Goal: Task Accomplishment & Management: Use online tool/utility

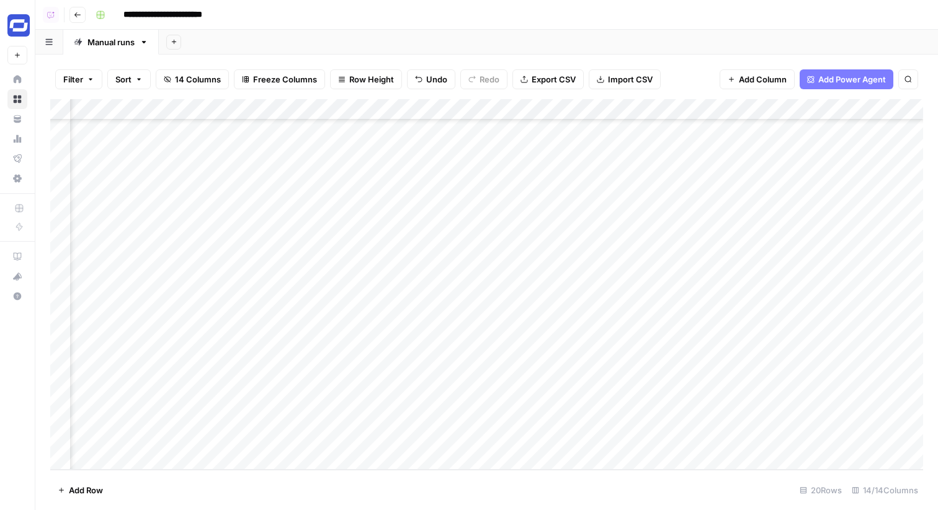
scroll to position [92, 210]
click at [652, 435] on div "Add Column" at bounding box center [486, 284] width 873 height 371
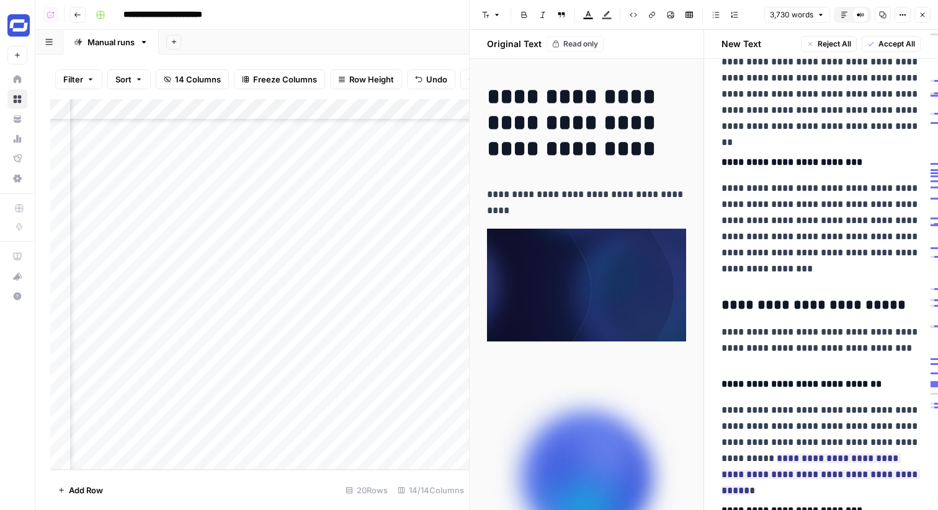
scroll to position [11306, 0]
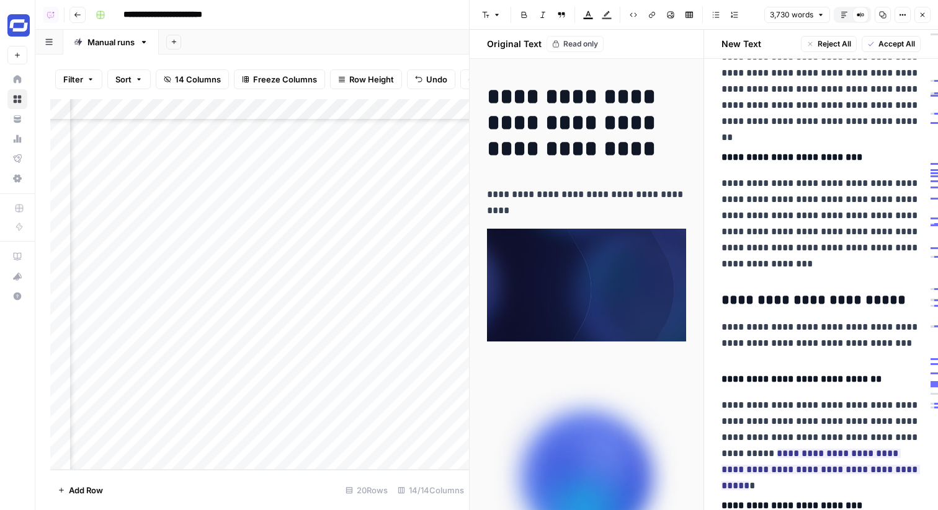
click at [18, 78] on icon at bounding box center [18, 79] width 8 height 8
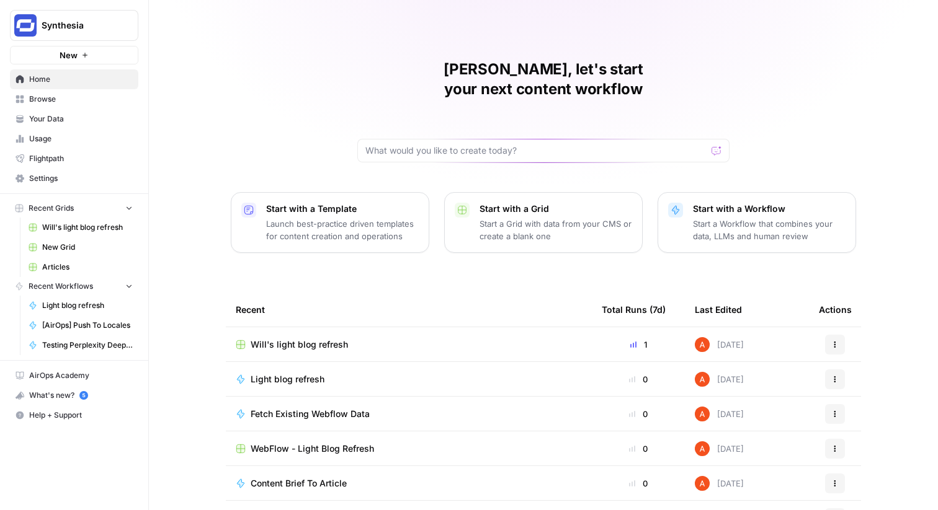
click at [78, 104] on span "Browse" at bounding box center [81, 99] width 104 height 11
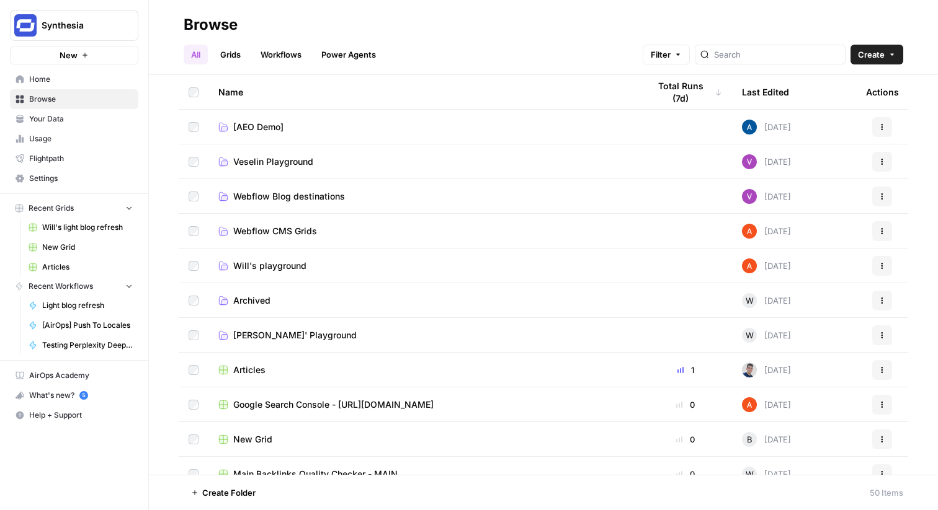
click at [267, 61] on link "Workflows" at bounding box center [281, 55] width 56 height 20
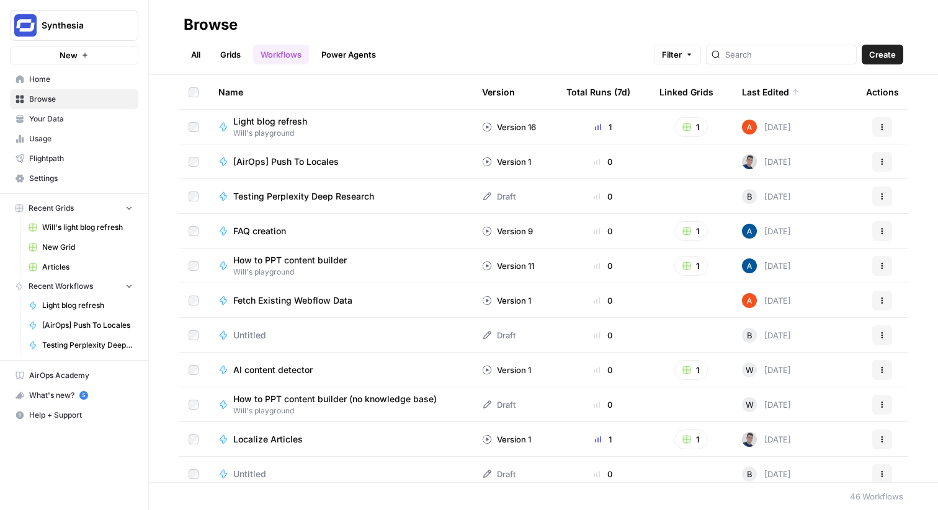
click at [282, 119] on span "Light blog refresh" at bounding box center [270, 121] width 74 height 12
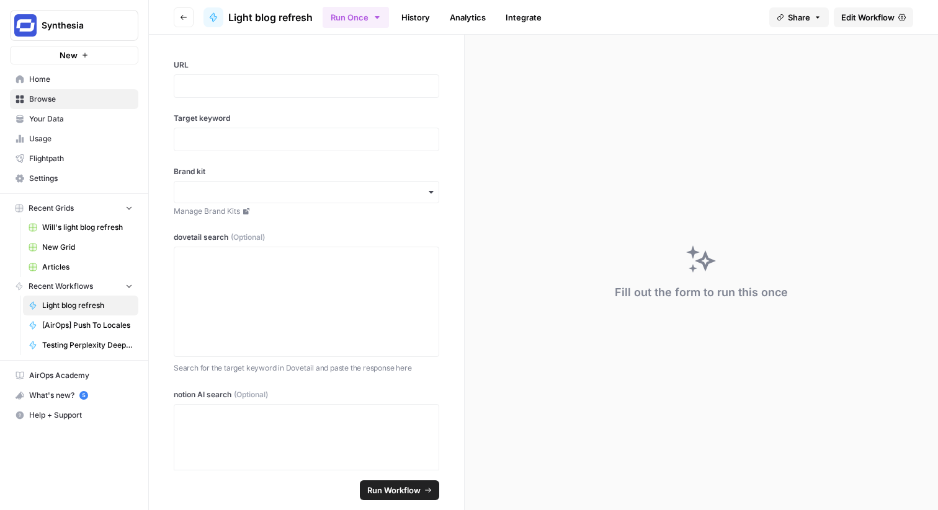
click at [179, 23] on button "Go back" at bounding box center [184, 17] width 20 height 20
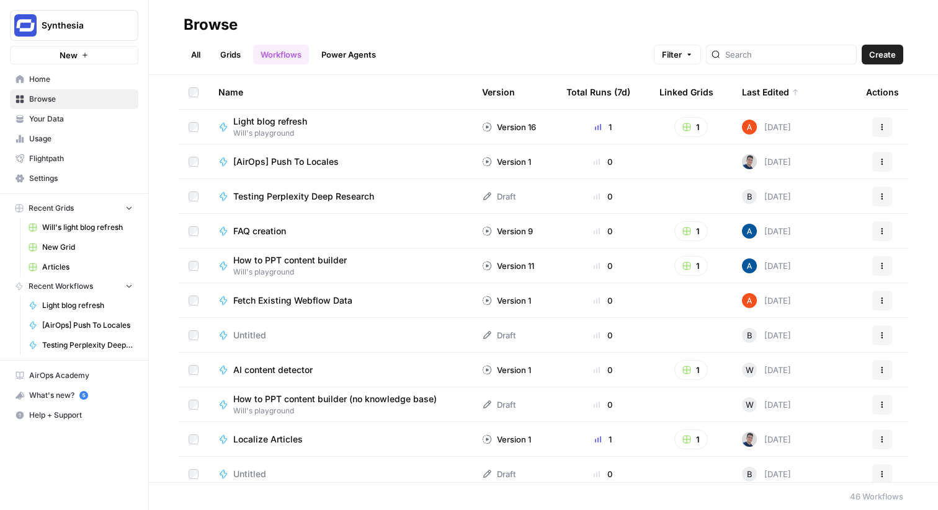
click at [283, 120] on span "Light blog refresh" at bounding box center [270, 121] width 74 height 12
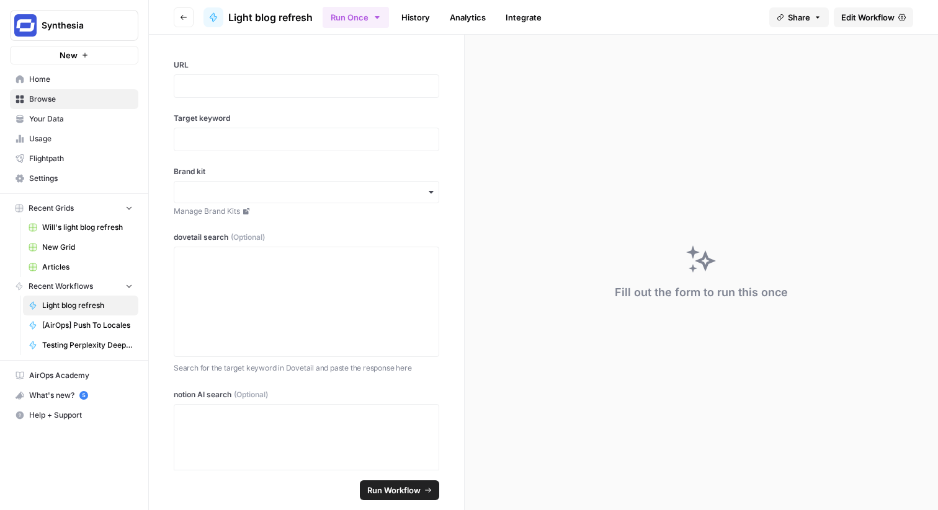
click at [876, 23] on link "Edit Workflow" at bounding box center [873, 17] width 79 height 20
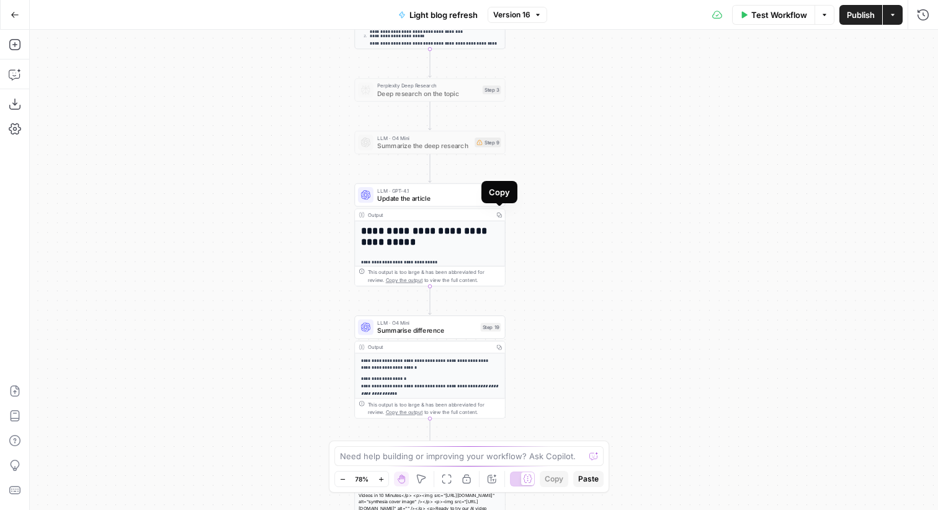
click at [468, 197] on span "Update the article" at bounding box center [426, 199] width 99 height 10
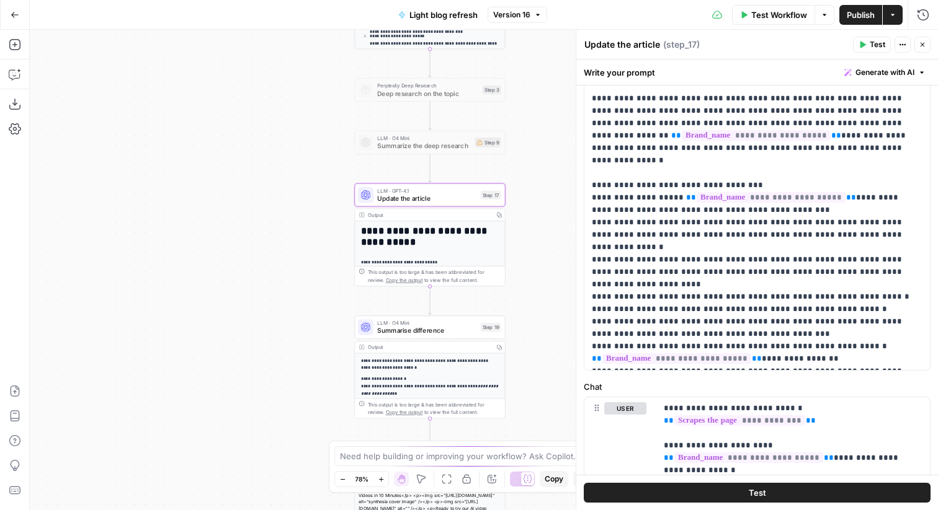
scroll to position [253, 0]
drag, startPoint x: 893, startPoint y: 360, endPoint x: 657, endPoint y: 133, distance: 326.8
click at [657, 133] on p "**********" at bounding box center [757, 130] width 331 height 471
click at [791, 288] on p "**********" at bounding box center [757, 130] width 331 height 471
click at [16, 11] on icon "button" at bounding box center [15, 15] width 9 height 9
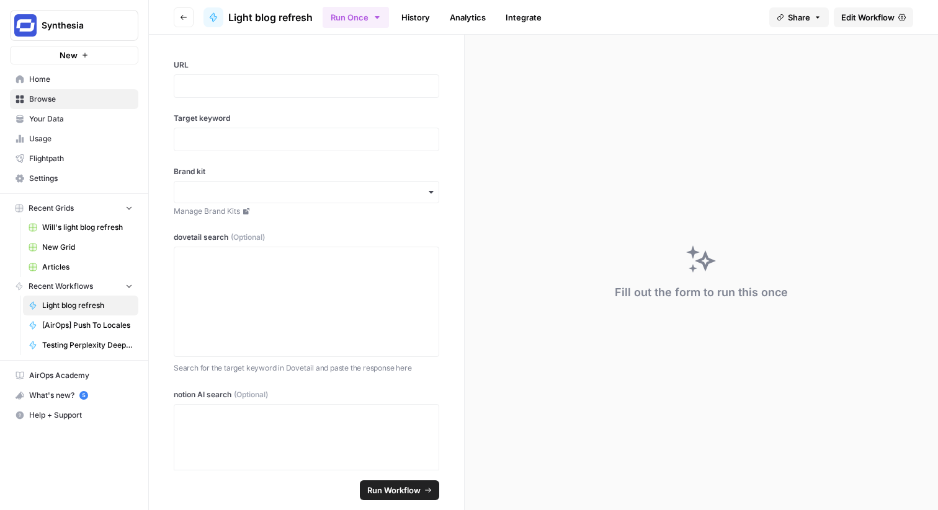
click at [42, 30] on span "Synthesia" at bounding box center [79, 25] width 75 height 12
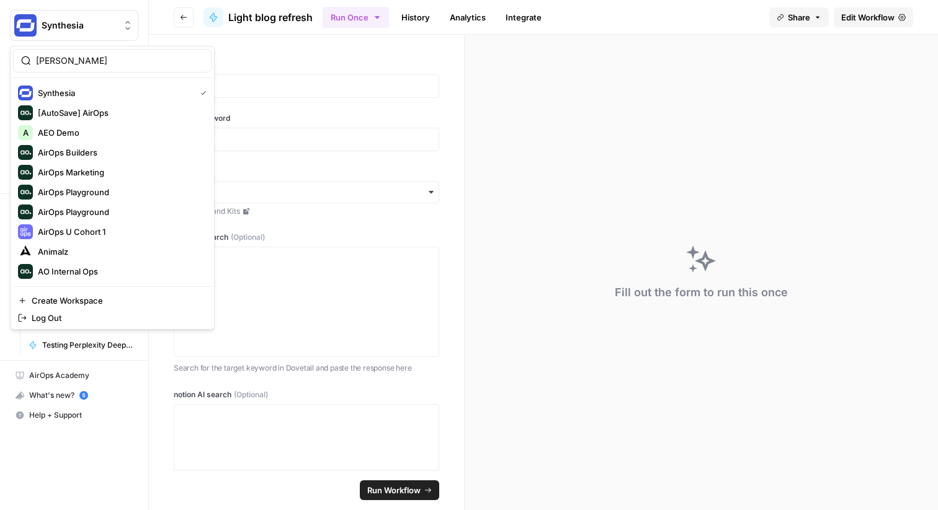
type input "zola"
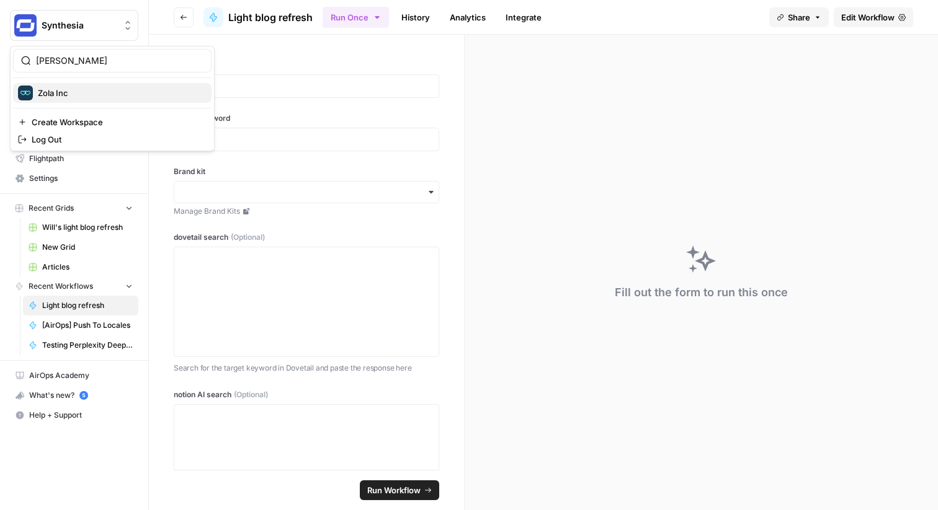
click at [71, 91] on span "Zola Inc" at bounding box center [120, 93] width 164 height 12
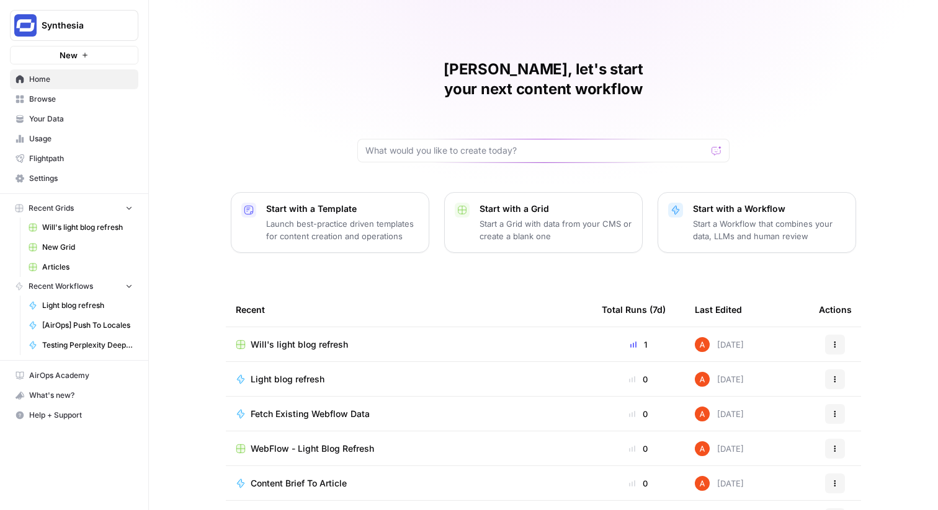
click at [61, 101] on span "Browse" at bounding box center [81, 99] width 104 height 11
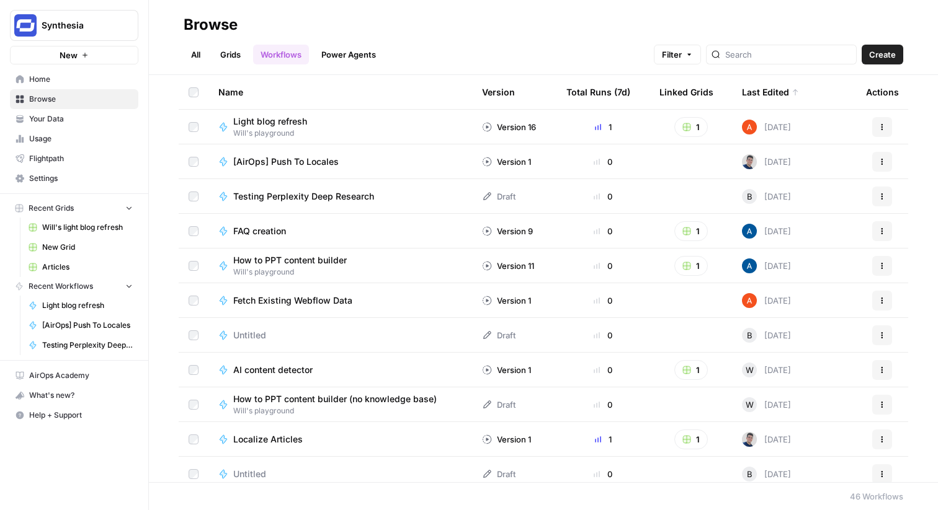
click at [228, 60] on link "Grids" at bounding box center [230, 55] width 35 height 20
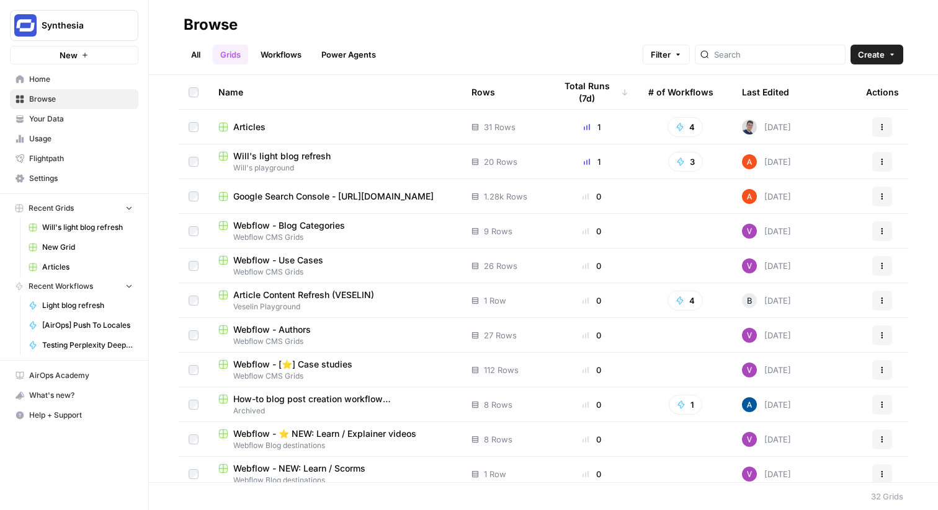
click at [256, 153] on span "Will's light blog refresh" at bounding box center [281, 156] width 97 height 12
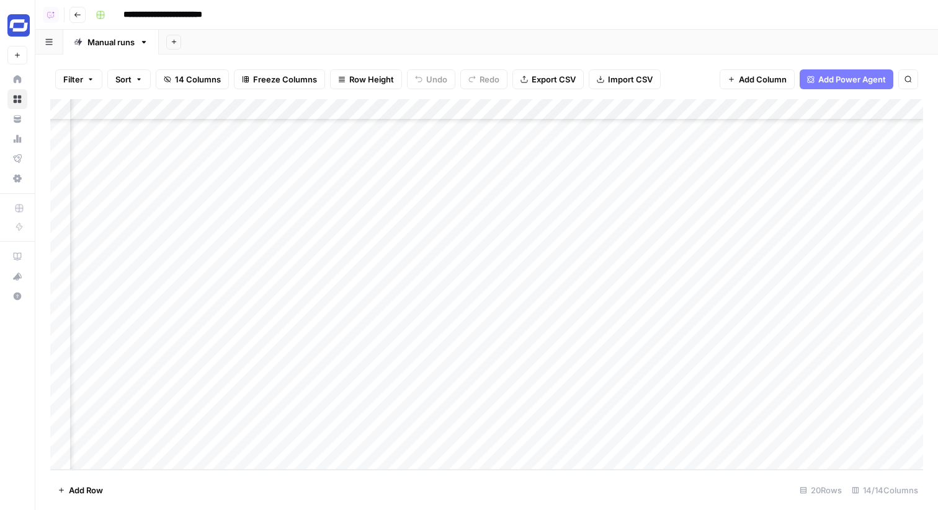
scroll to position [92, 345]
click at [303, 437] on div "Add Column" at bounding box center [486, 284] width 873 height 371
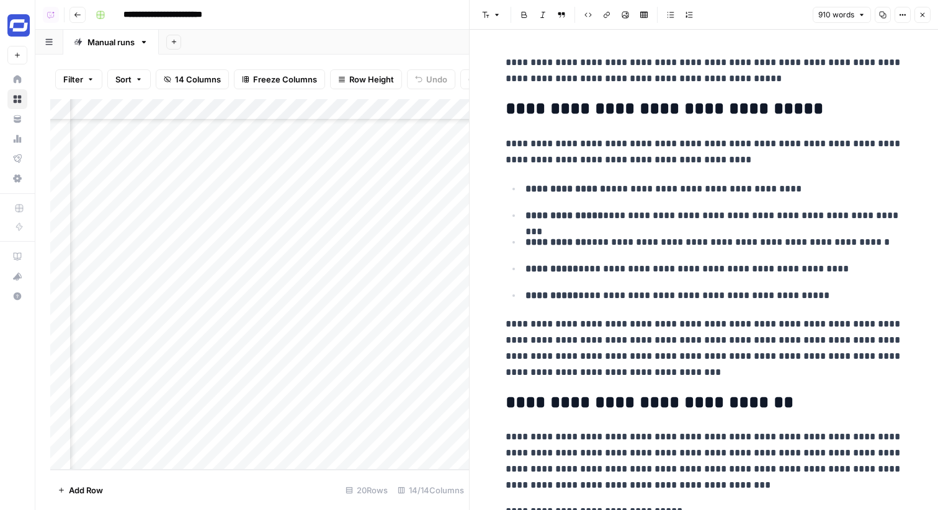
click at [925, 15] on icon "button" at bounding box center [922, 14] width 7 height 7
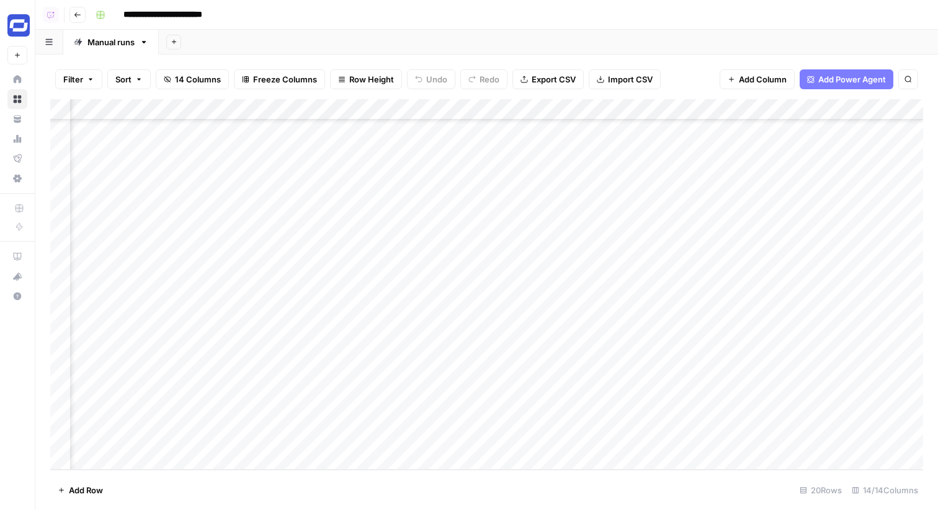
click at [511, 435] on div "Add Column" at bounding box center [486, 284] width 873 height 371
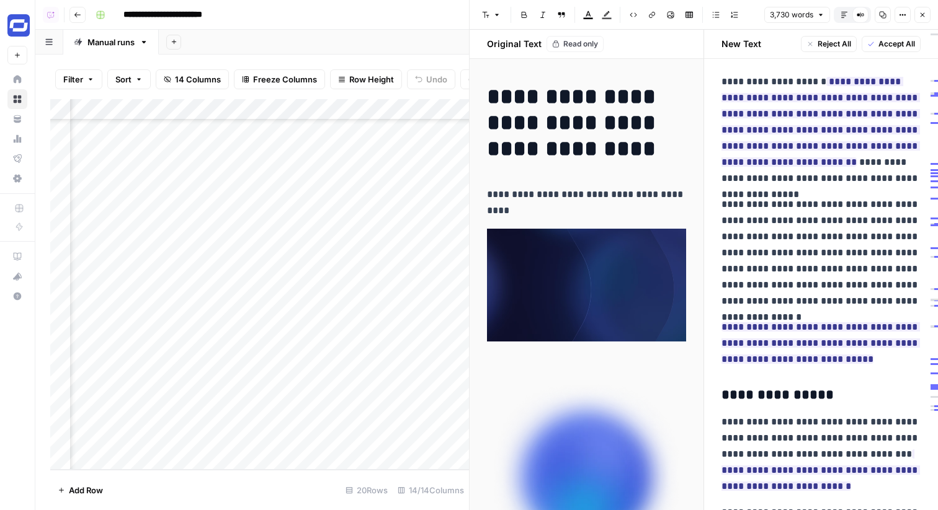
scroll to position [5239, 0]
drag, startPoint x: 799, startPoint y: 76, endPoint x: 869, endPoint y: 172, distance: 119.0
click at [869, 172] on p "**********" at bounding box center [821, 130] width 200 height 113
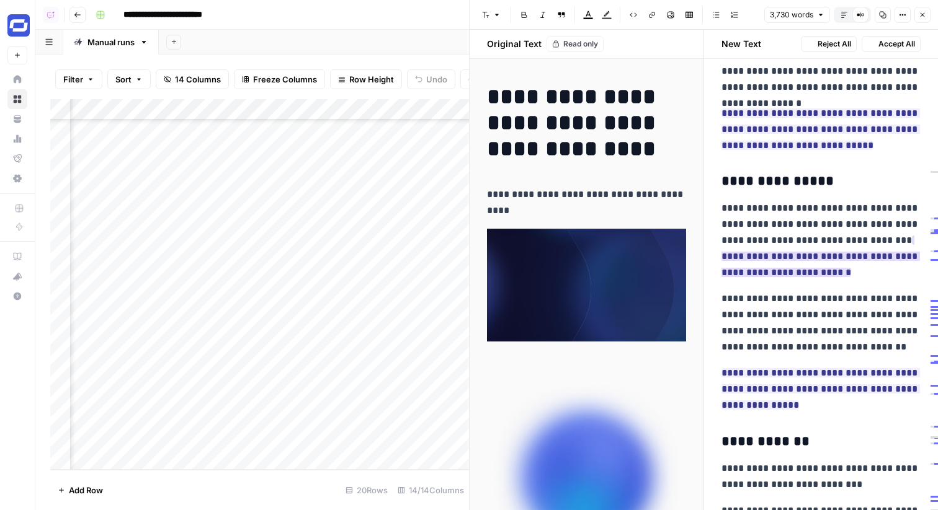
scroll to position [5453, 0]
drag, startPoint x: 878, startPoint y: 238, endPoint x: 889, endPoint y: 272, distance: 35.7
click at [889, 272] on p "**********" at bounding box center [821, 240] width 200 height 81
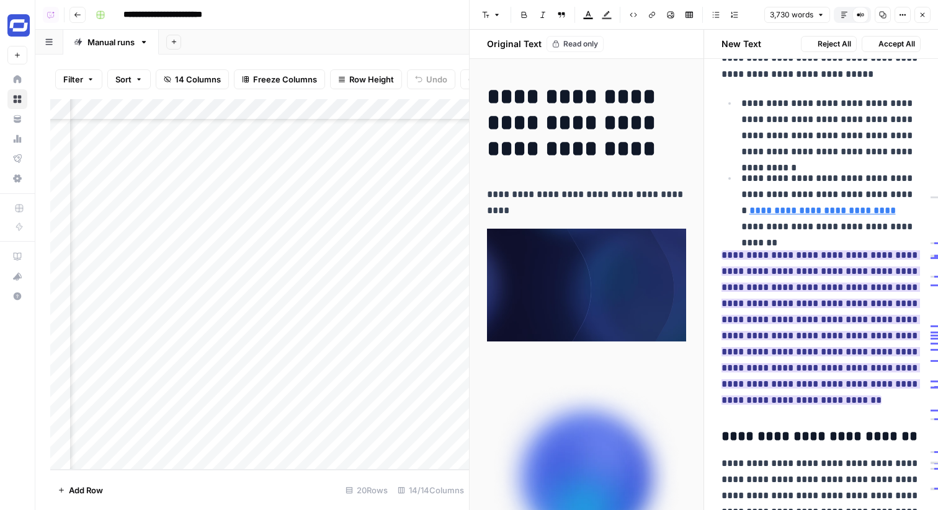
scroll to position [6454, 0]
drag, startPoint x: 888, startPoint y: 407, endPoint x: 760, endPoint y: 228, distance: 219.8
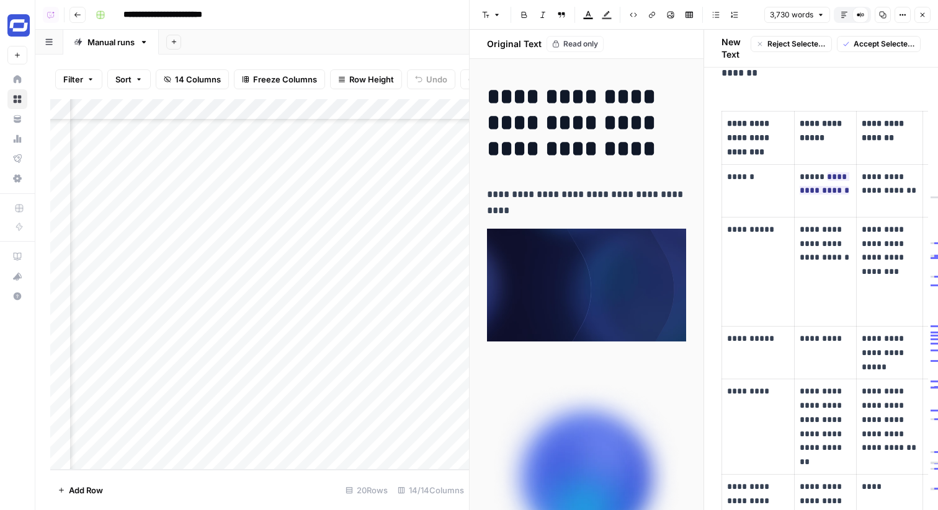
scroll to position [10126, 0]
click at [925, 16] on icon "button" at bounding box center [922, 14] width 7 height 7
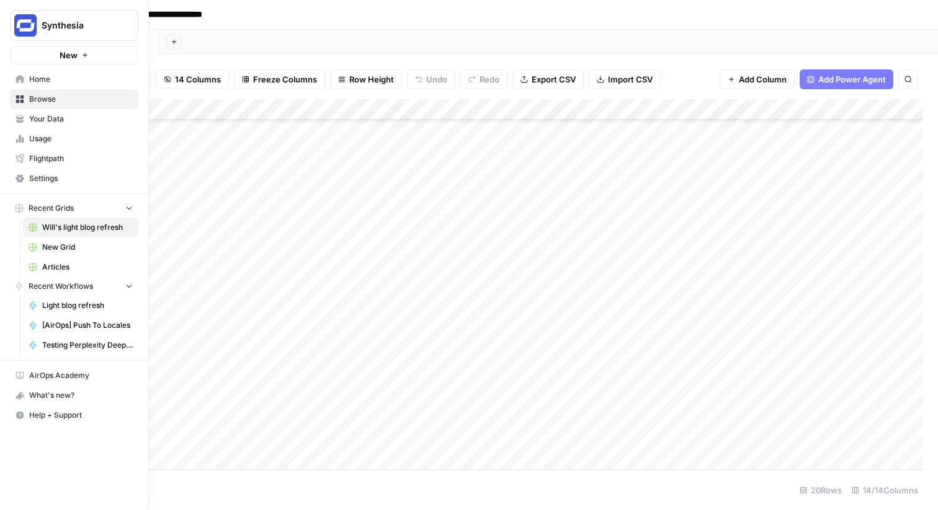
click at [27, 86] on link "Home" at bounding box center [74, 79] width 128 height 20
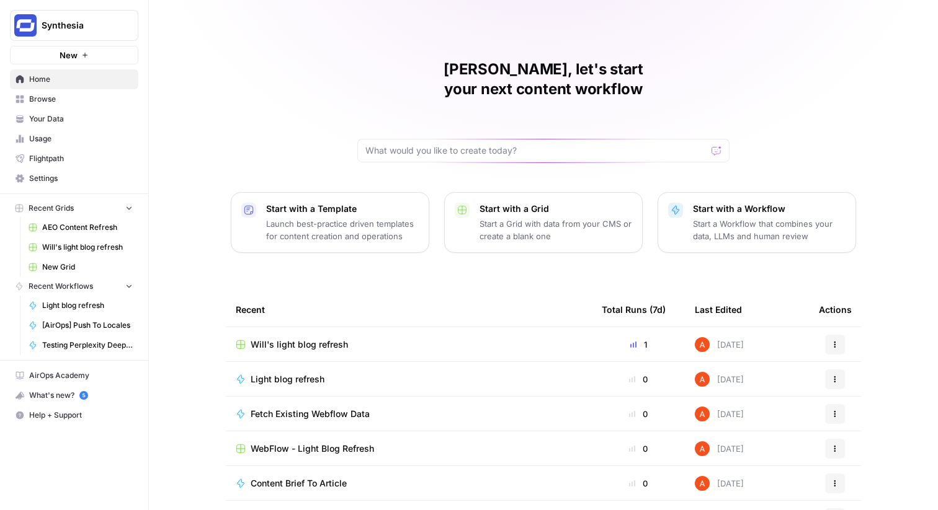
click at [69, 98] on span "Browse" at bounding box center [81, 99] width 104 height 11
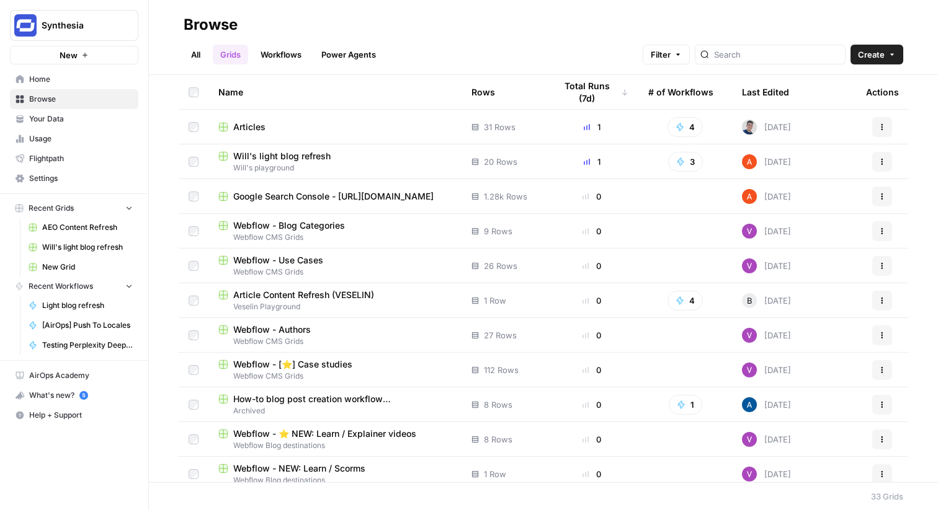
click at [75, 33] on button "Synthesia" at bounding box center [74, 25] width 128 height 31
type input "elmi"
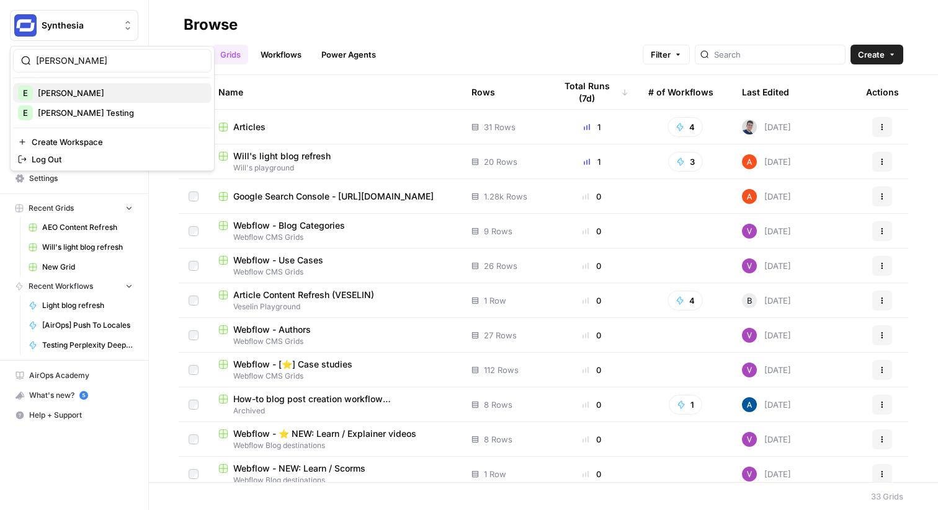
click at [99, 97] on span "[PERSON_NAME]" at bounding box center [120, 93] width 164 height 12
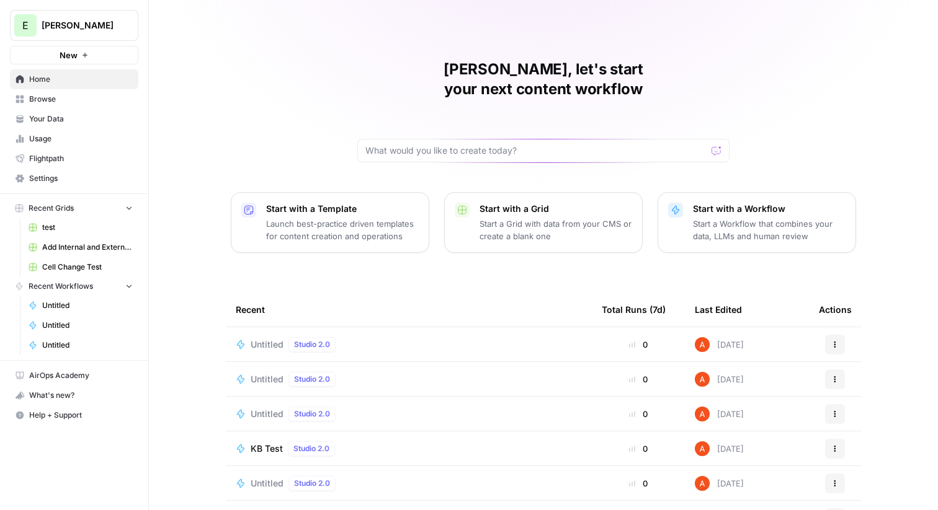
click at [274, 339] on span "Untitled" at bounding box center [267, 345] width 33 height 12
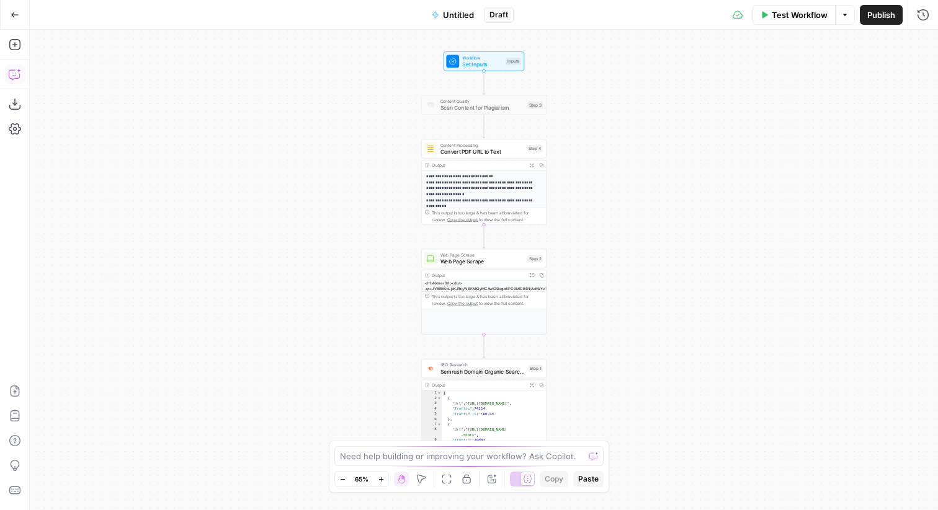
click at [20, 72] on button "Copilot" at bounding box center [15, 75] width 20 height 20
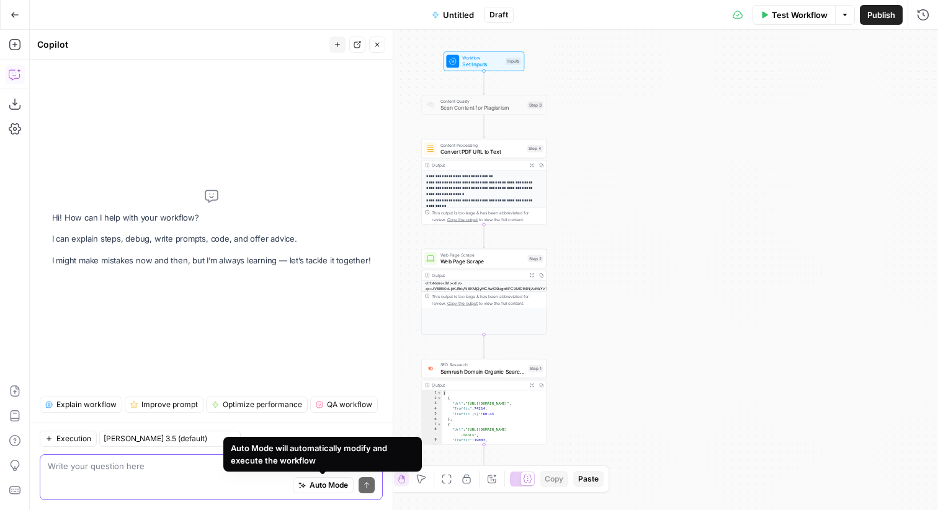
click at [303, 486] on icon "button" at bounding box center [301, 486] width 7 height 7
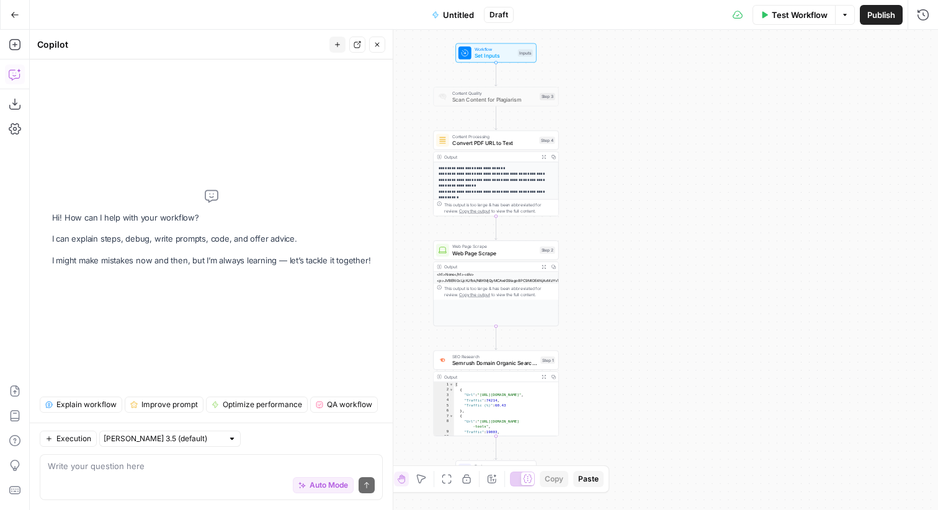
click at [200, 459] on div "Write your question here Auto Mode Send" at bounding box center [211, 478] width 343 height 46
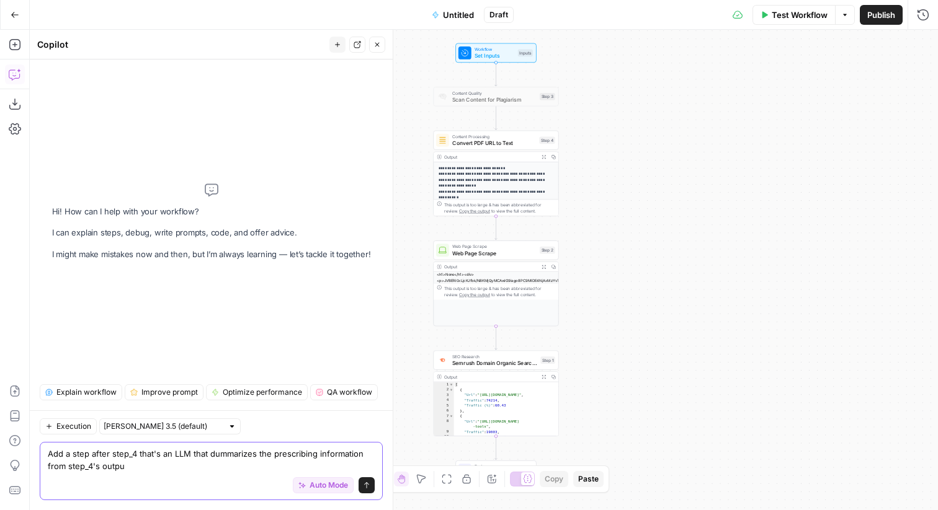
type textarea "Add a step after step_4 that's an LLM that dummarizes the prescribing informati…"
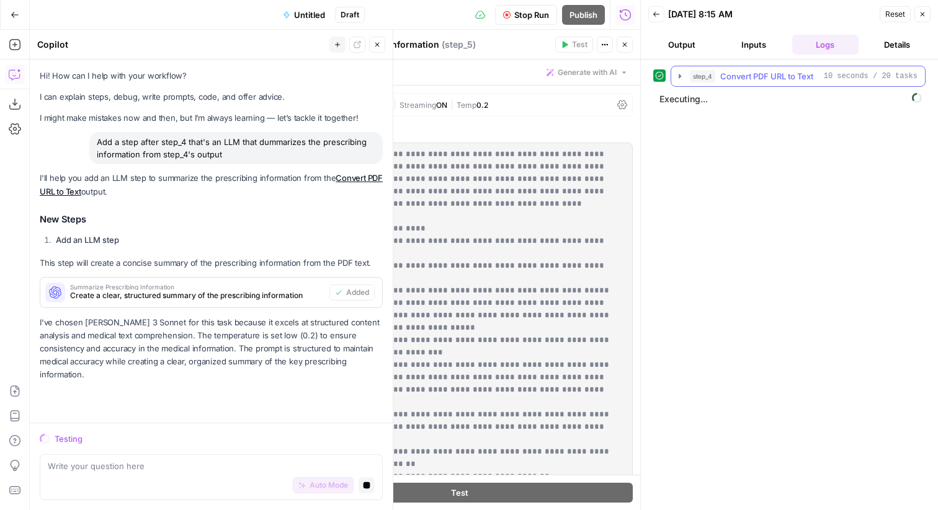
click at [675, 79] on icon "button" at bounding box center [680, 76] width 10 height 10
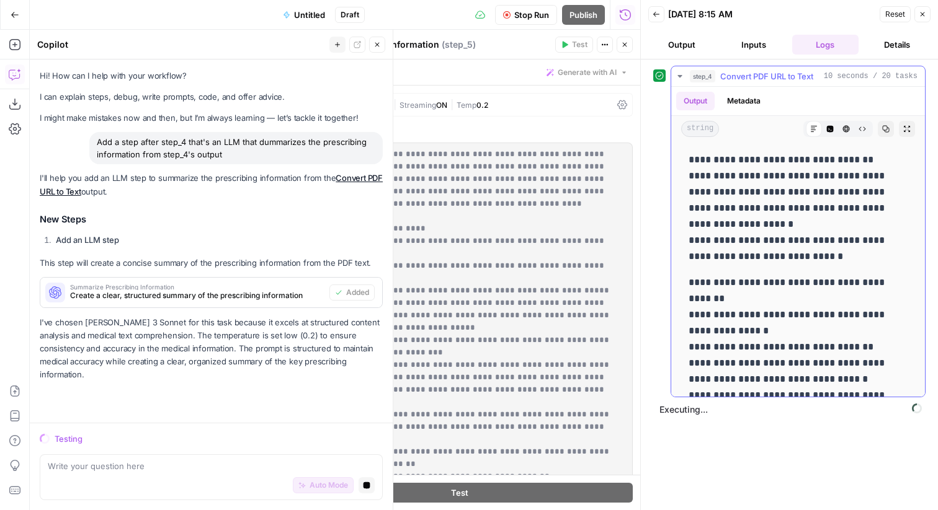
click at [675, 79] on icon "button" at bounding box center [680, 76] width 10 height 10
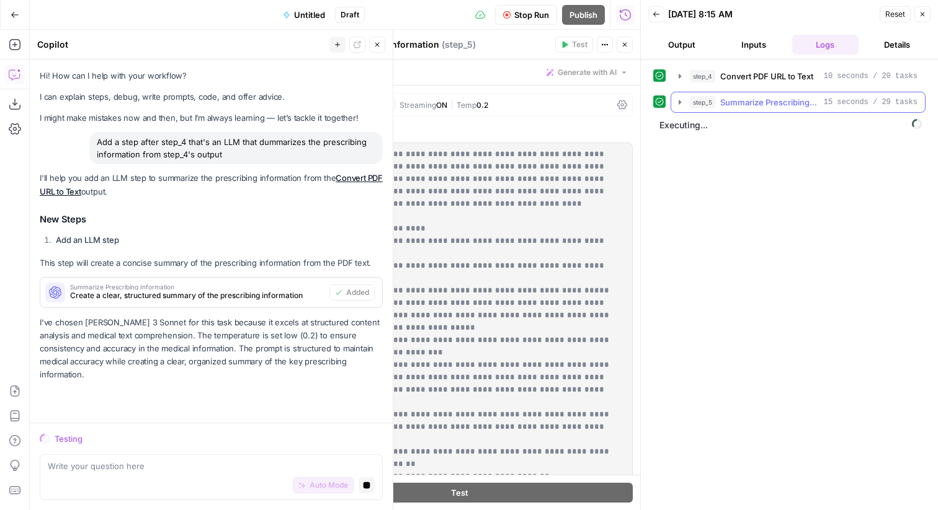
click at [676, 105] on icon "button" at bounding box center [680, 102] width 10 height 10
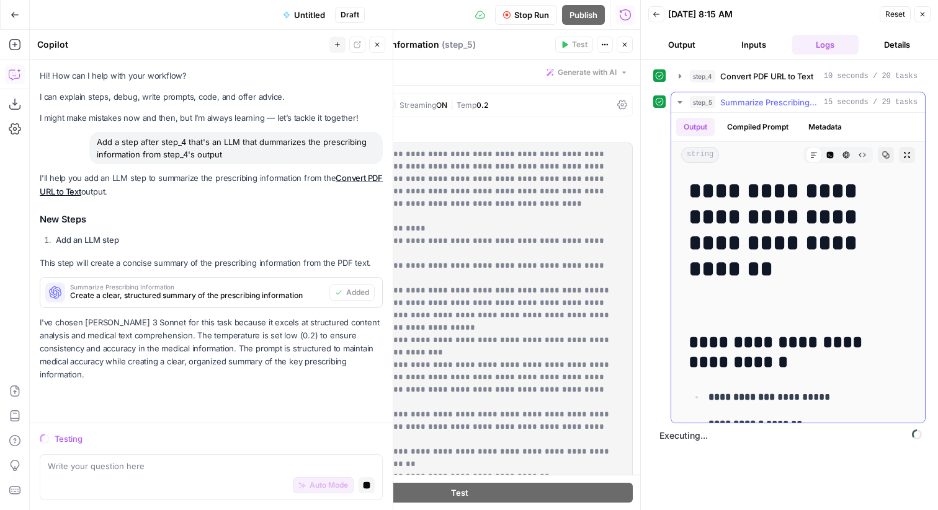
click at [687, 105] on button "step_5 Summarize Prescribing Information 15 seconds / 29 tasks" at bounding box center [798, 102] width 254 height 20
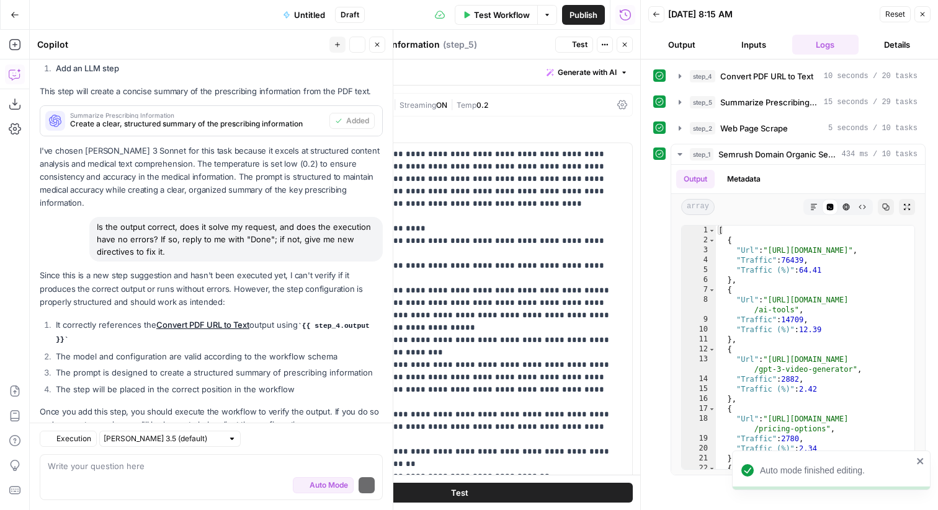
scroll to position [236, 0]
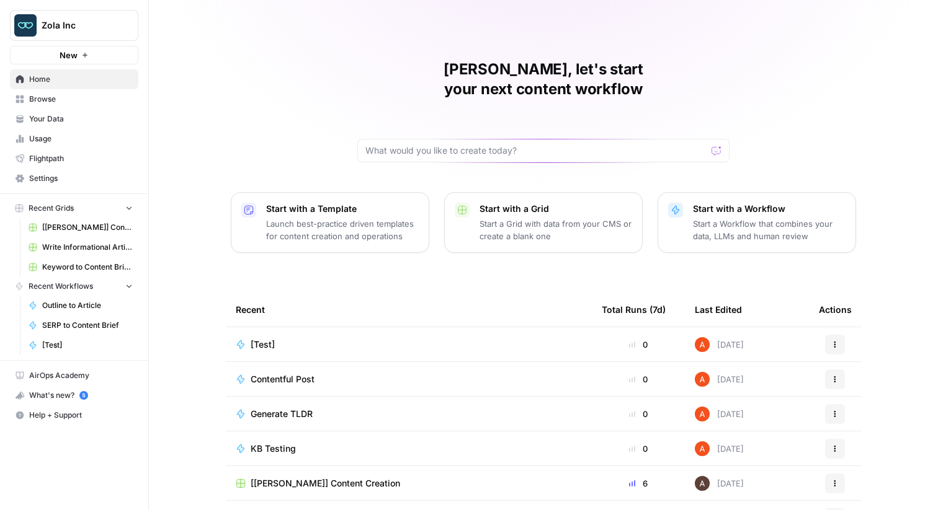
click at [84, 27] on span "Zola Inc" at bounding box center [79, 25] width 75 height 12
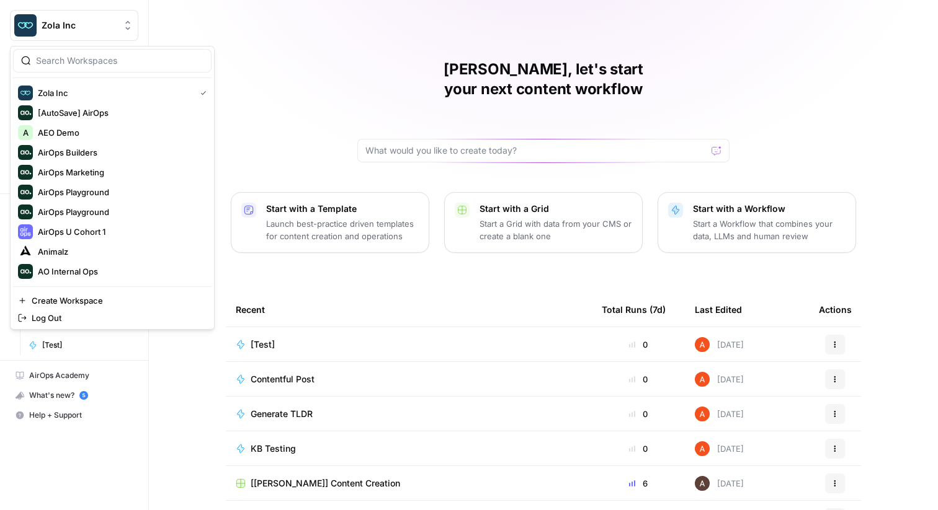
click at [82, 63] on input "search" at bounding box center [119, 61] width 167 height 12
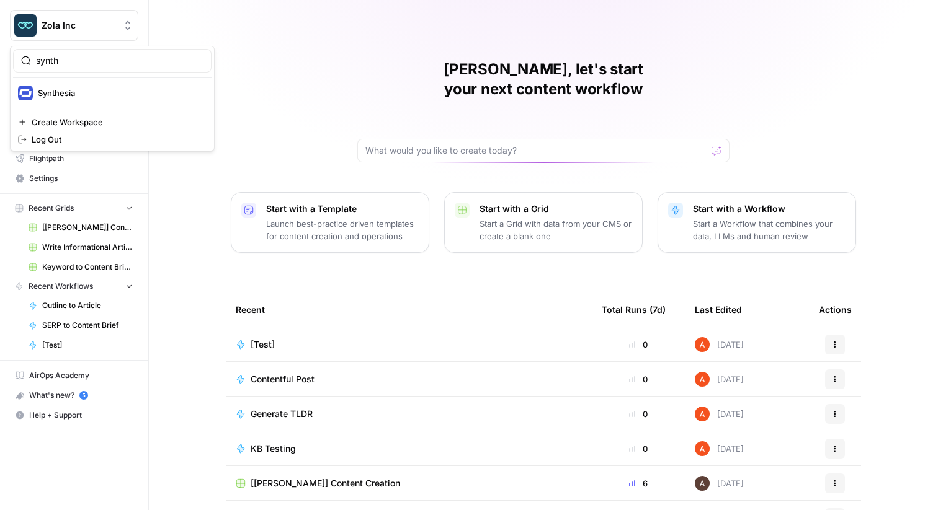
type input "synth"
click at [67, 92] on span "Synthesia" at bounding box center [120, 93] width 164 height 12
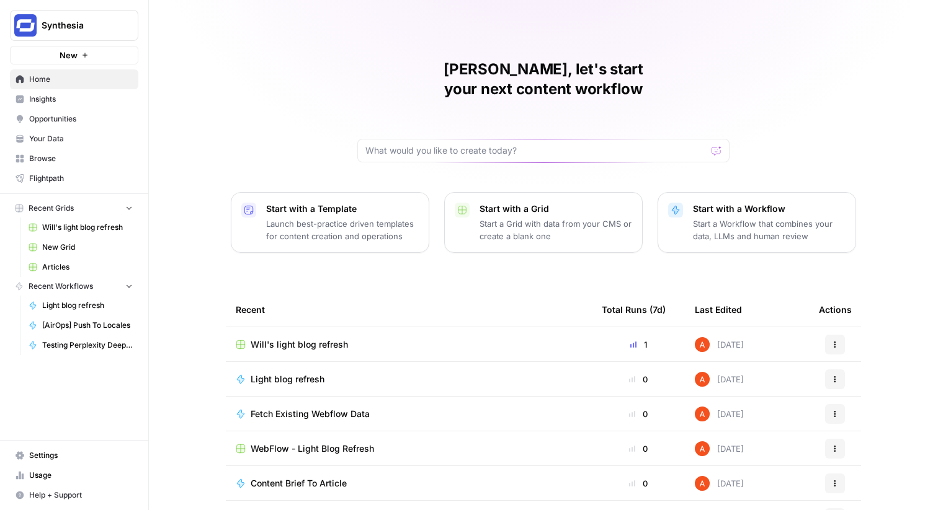
click at [94, 109] on link "Opportunities" at bounding box center [74, 119] width 128 height 20
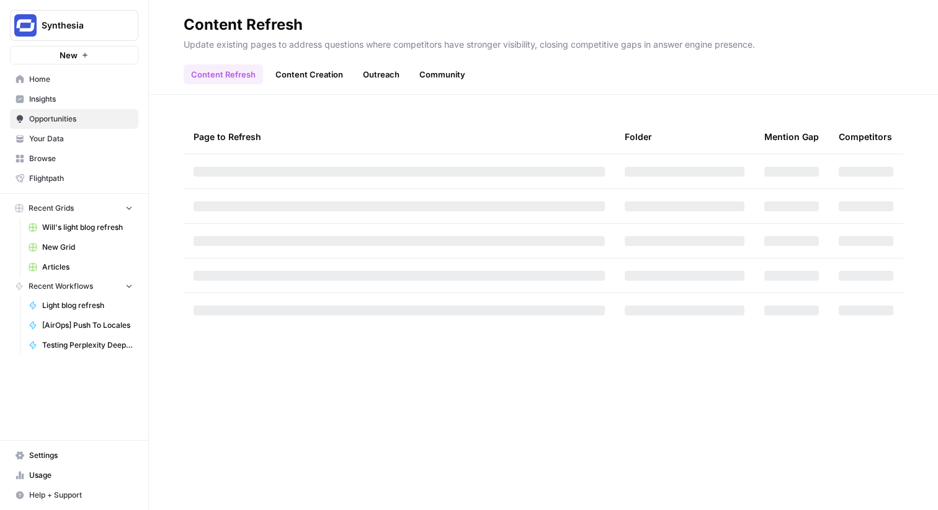
click at [94, 99] on span "Insights" at bounding box center [81, 99] width 104 height 11
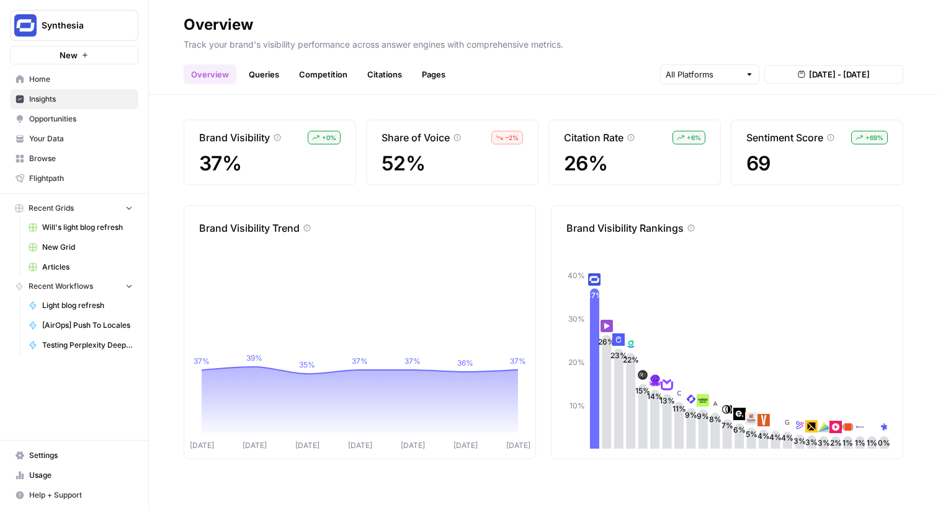
click at [73, 79] on span "Home" at bounding box center [81, 79] width 104 height 11
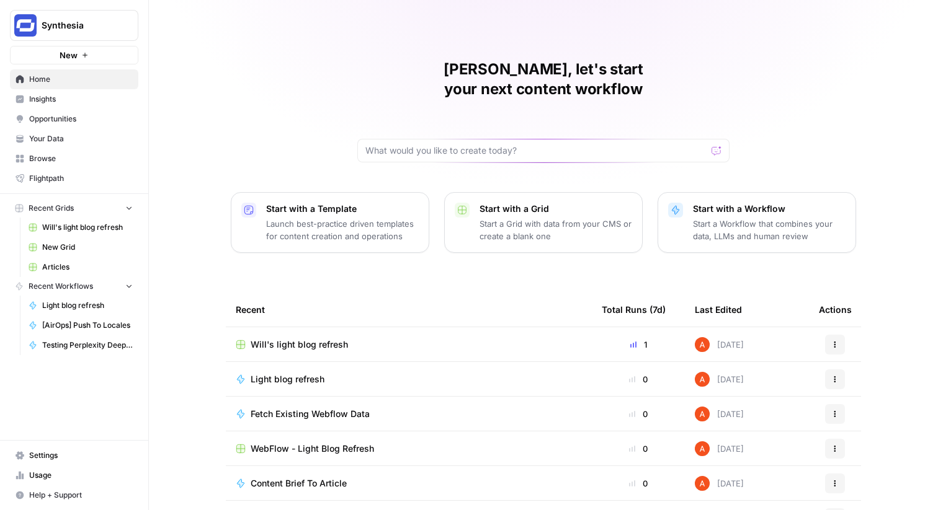
click at [70, 120] on span "Opportunities" at bounding box center [81, 118] width 104 height 11
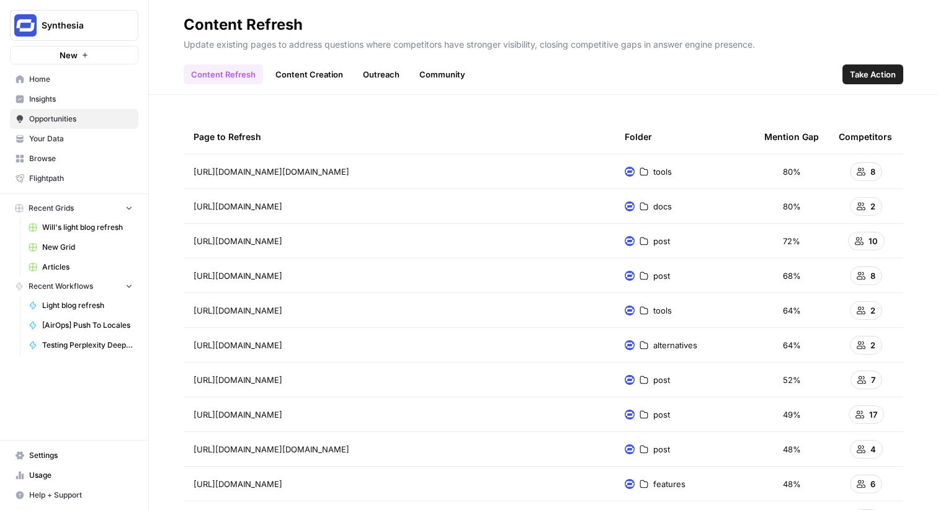
click at [68, 78] on span "Home" at bounding box center [81, 79] width 104 height 11
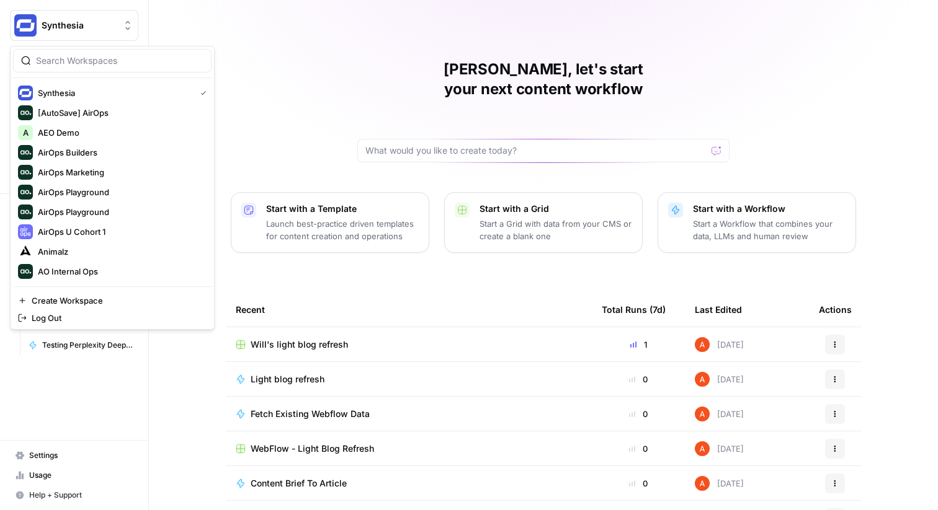
click at [105, 19] on span "Synthesia" at bounding box center [79, 25] width 75 height 12
type input "[PERSON_NAME]"
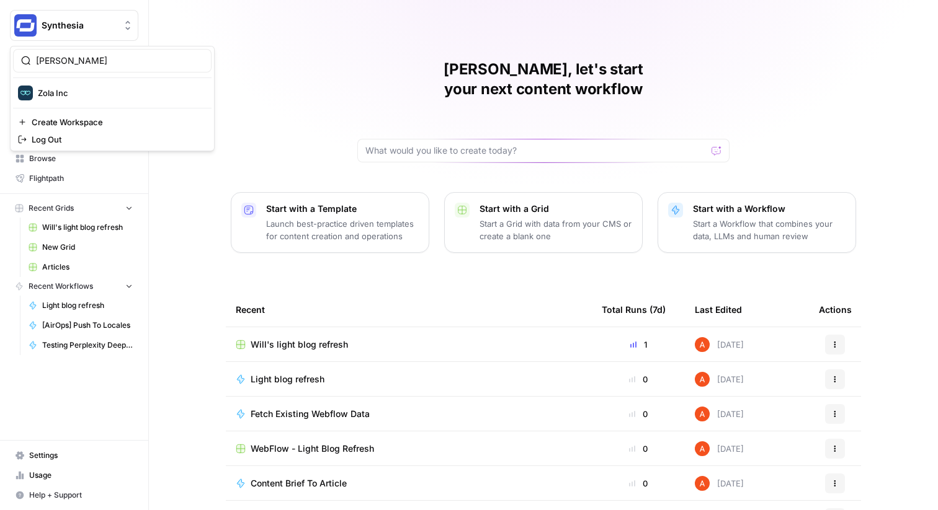
click at [253, 69] on div "[PERSON_NAME], let's start your next content workflow Start with a Template Lau…" at bounding box center [543, 295] width 789 height 590
click at [117, 109] on link "Opportunities" at bounding box center [74, 119] width 128 height 20
